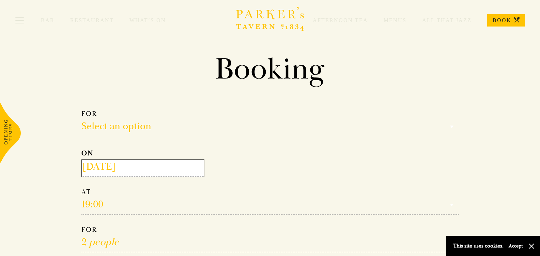
click at [141, 129] on select "Select an option Lunch Dinner Afternoon Tea" at bounding box center [269, 123] width 377 height 27
click at [129, 206] on select "Reservation time" at bounding box center [269, 201] width 377 height 27
click at [507, 21] on link "BOOK" at bounding box center [506, 20] width 38 height 12
click at [289, 13] on icon "Brasserie Restaurant Cambridge | Parker's Tavern Cambridge Parker's Tavern is a…" at bounding box center [270, 19] width 68 height 24
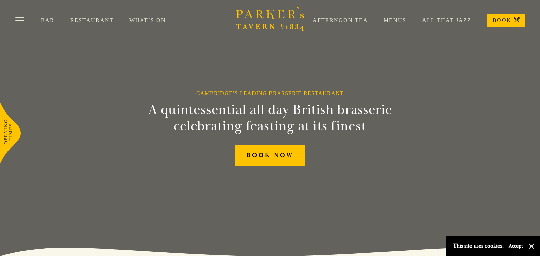
click at [91, 20] on link "Restaurant" at bounding box center [99, 20] width 59 height 7
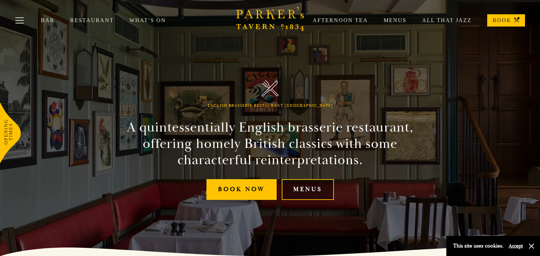
click at [303, 188] on link "Menus" at bounding box center [308, 189] width 52 height 21
click at [395, 21] on link "Menus" at bounding box center [387, 20] width 38 height 7
click at [78, 19] on link "Restaurant" at bounding box center [99, 20] width 59 height 7
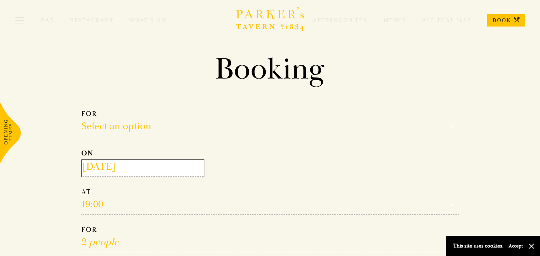
click at [161, 128] on select "Select an option Lunch Dinner Afternoon Tea" at bounding box center [269, 123] width 377 height 27
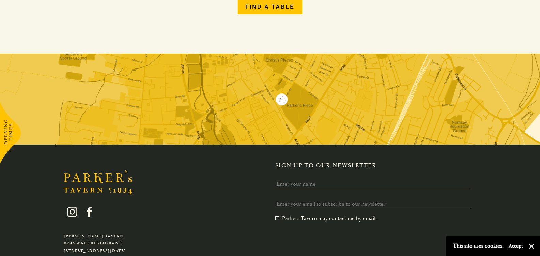
scroll to position [334, 0]
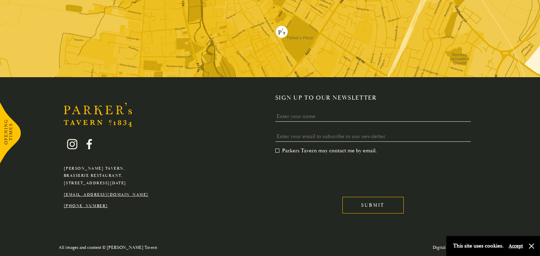
click at [119, 194] on link "[EMAIL_ADDRESS][DOMAIN_NAME]" at bounding box center [106, 194] width 85 height 5
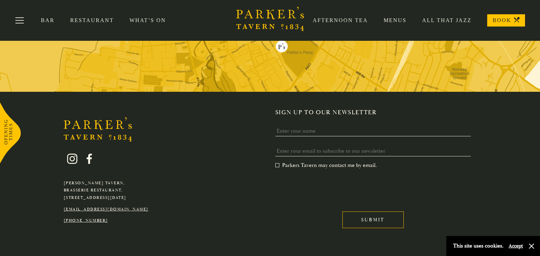
scroll to position [300, 0]
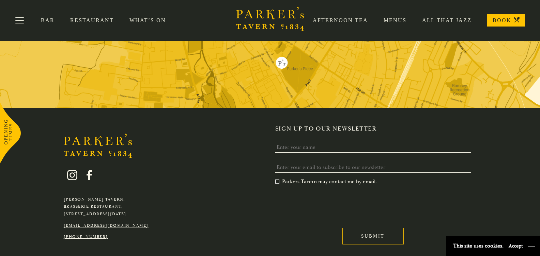
click at [531, 246] on button "button" at bounding box center [531, 246] width 7 height 7
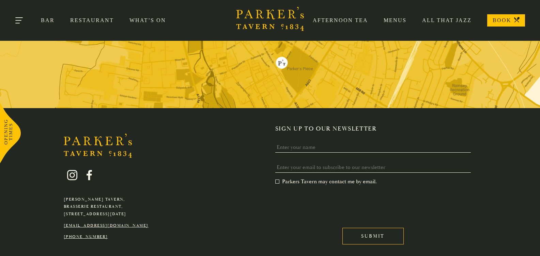
click at [21, 20] on button "Toggle navigation" at bounding box center [19, 21] width 29 height 29
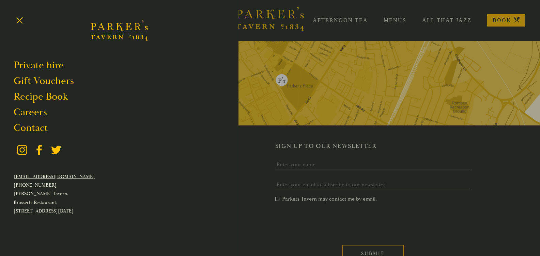
scroll to position [266, 0]
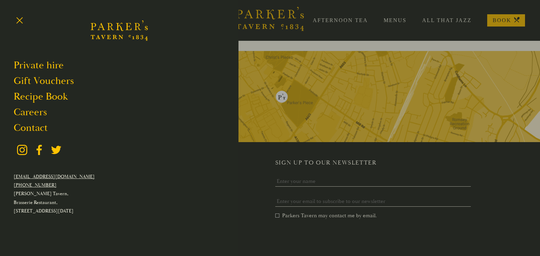
click at [44, 174] on link "[EMAIL_ADDRESS][DOMAIN_NAME]" at bounding box center [54, 177] width 81 height 6
click at [69, 175] on p "[EMAIL_ADDRESS][DOMAIN_NAME]" at bounding box center [119, 177] width 211 height 9
drag, startPoint x: 68, startPoint y: 175, endPoint x: 13, endPoint y: 174, distance: 55.5
click at [13, 174] on div "Restaurant Bar Afternoon Tea Menus What’s On All That Jazz Private hire Gift Vo…" at bounding box center [119, 128] width 238 height 256
copy link "[EMAIL_ADDRESS][DOMAIN_NAME]"
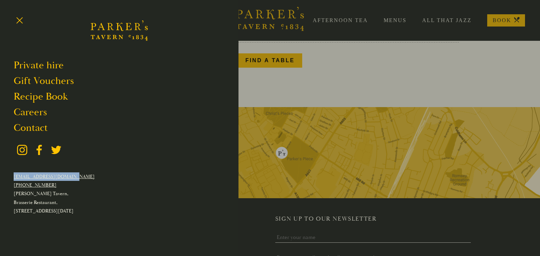
scroll to position [198, 0]
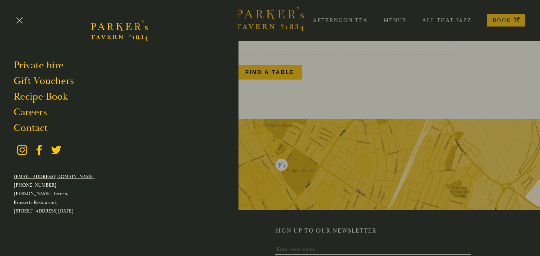
click at [329, 92] on div at bounding box center [270, 128] width 540 height 256
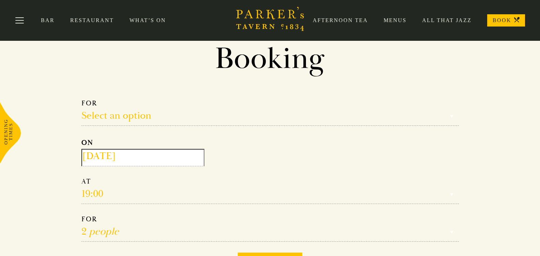
scroll to position [0, 0]
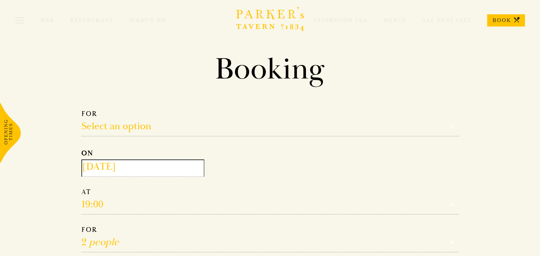
click at [507, 19] on link "BOOK" at bounding box center [506, 20] width 38 height 12
click at [139, 126] on select "Select an option Lunch Dinner Afternoon Tea" at bounding box center [269, 123] width 377 height 27
click at [431, 91] on section "Booking Make a Reservation Select an option Select an option Lunch Dinner After…" at bounding box center [270, 167] width 409 height 232
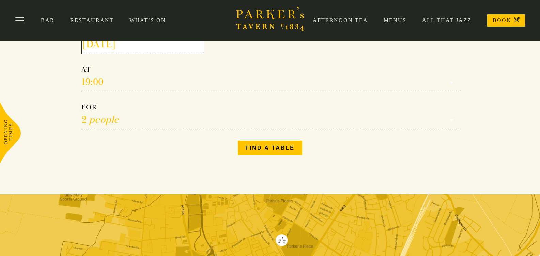
scroll to position [102, 0]
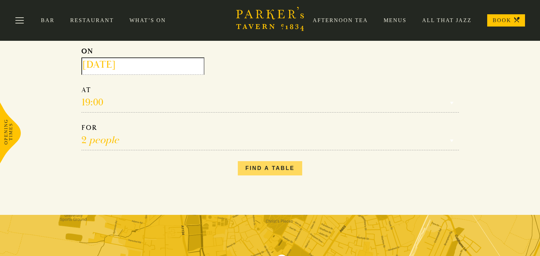
click at [280, 169] on button "Find a table" at bounding box center [270, 168] width 64 height 14
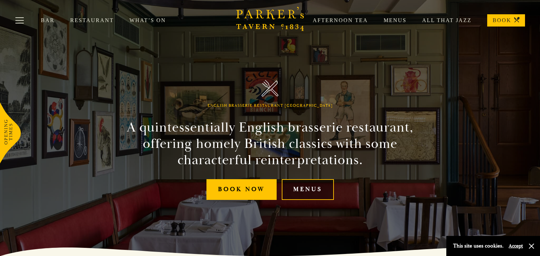
click at [309, 189] on link "Menus" at bounding box center [308, 189] width 52 height 21
click at [156, 21] on link "What’s On" at bounding box center [155, 20] width 52 height 7
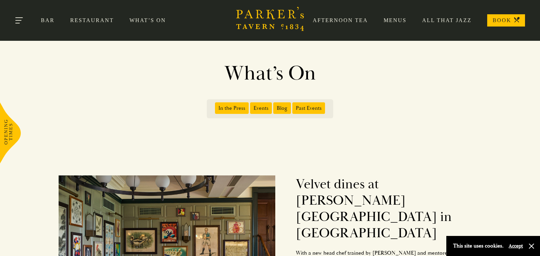
click at [19, 19] on button "Toggle navigation" at bounding box center [19, 21] width 29 height 29
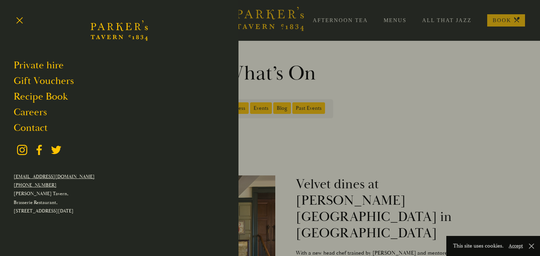
click at [441, 22] on div at bounding box center [270, 128] width 540 height 256
